Goal: Information Seeking & Learning: Learn about a topic

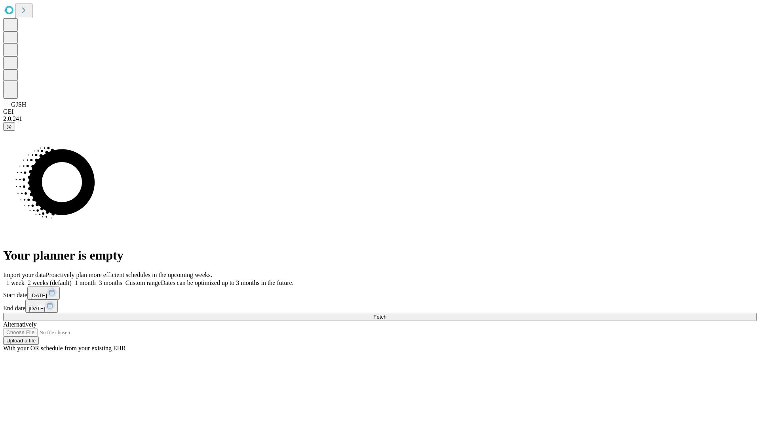
click at [387, 314] on span "Fetch" at bounding box center [379, 317] width 13 height 6
